Goal: Find specific page/section: Find specific page/section

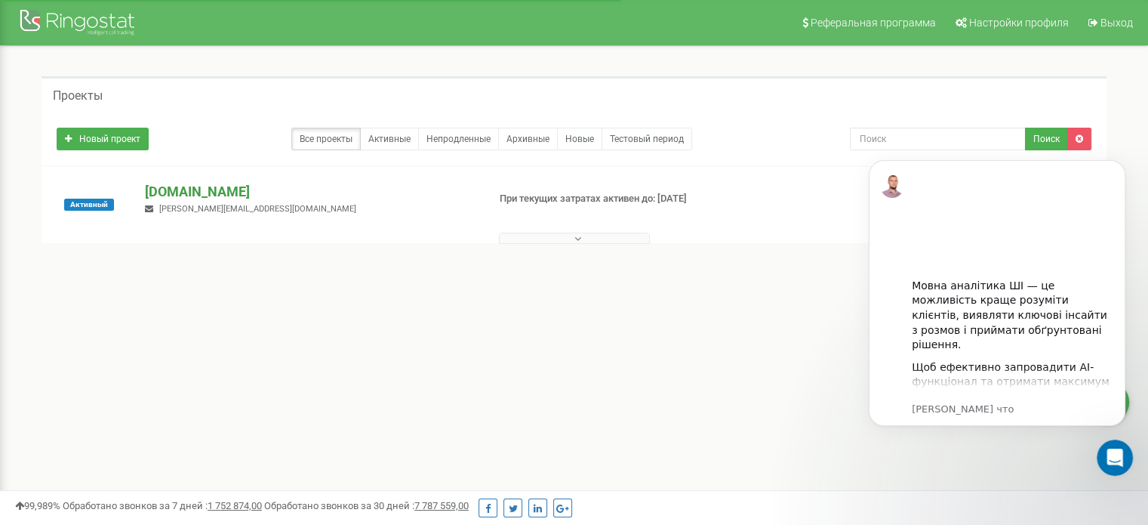
click at [204, 189] on p "[DOMAIN_NAME]" at bounding box center [310, 192] width 330 height 20
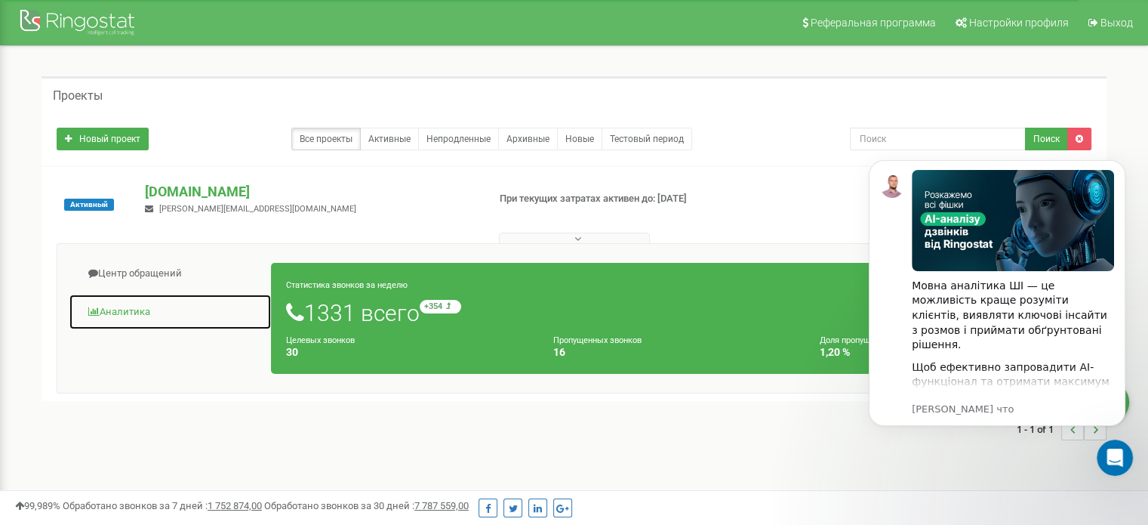
click at [136, 310] on link "Аналитика" at bounding box center [170, 312] width 203 height 37
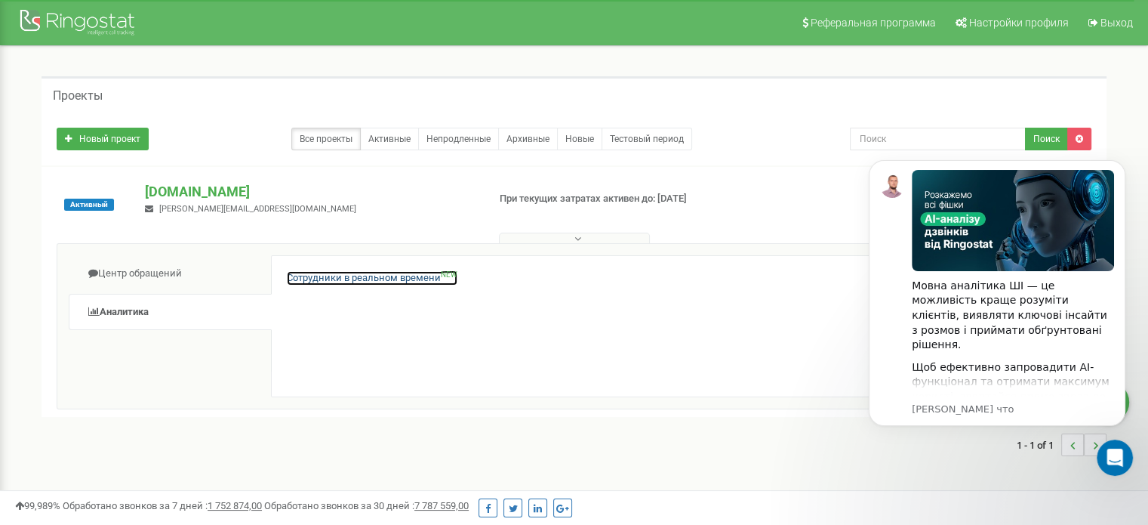
click at [326, 277] on link "Сотрудники в реальном времени NEW" at bounding box center [372, 278] width 171 height 14
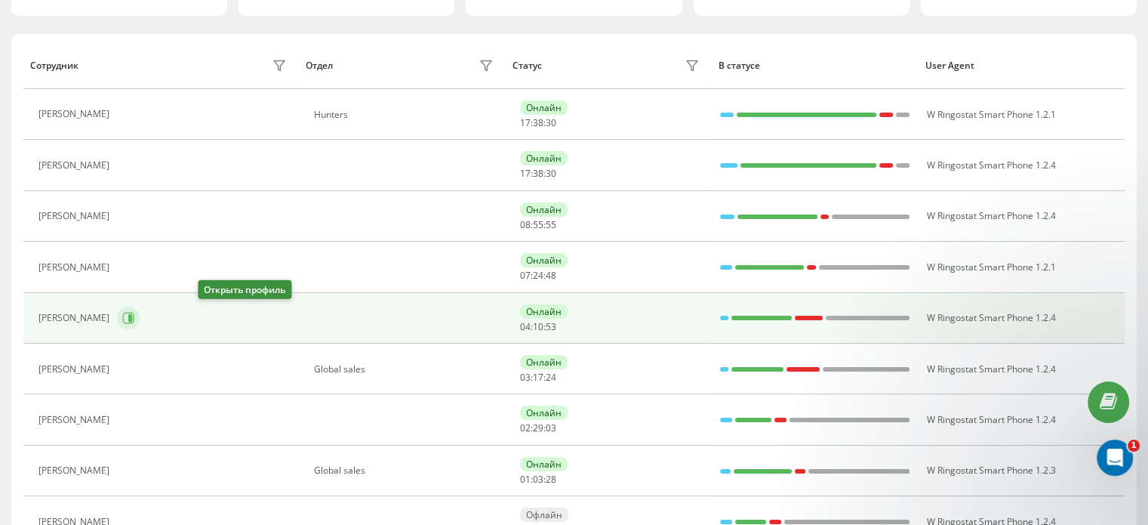
click at [132, 314] on icon at bounding box center [130, 318] width 4 height 8
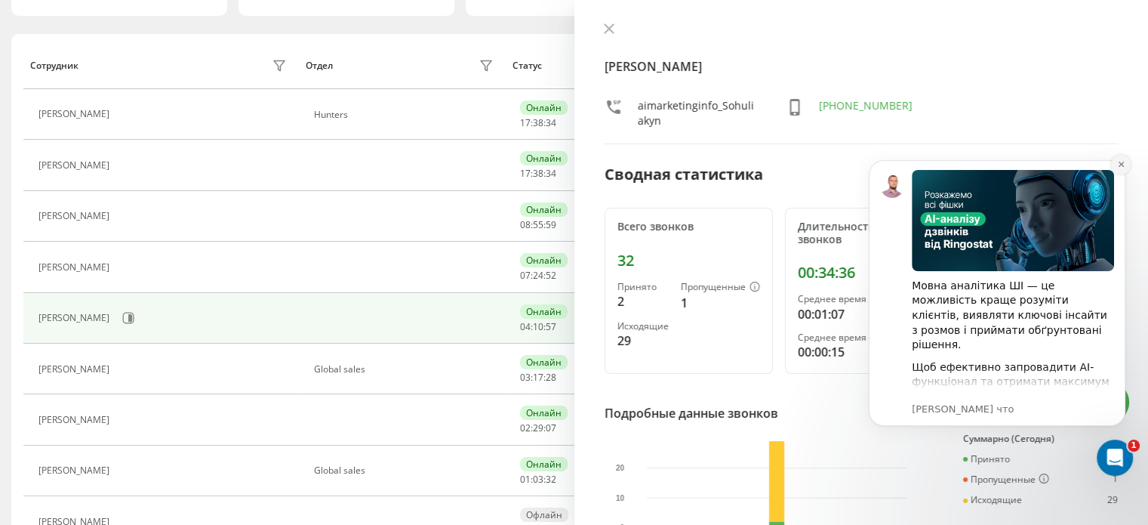
click at [1122, 162] on icon "Dismiss notification" at bounding box center [1120, 164] width 5 height 5
